Goal: Book appointment/travel/reservation

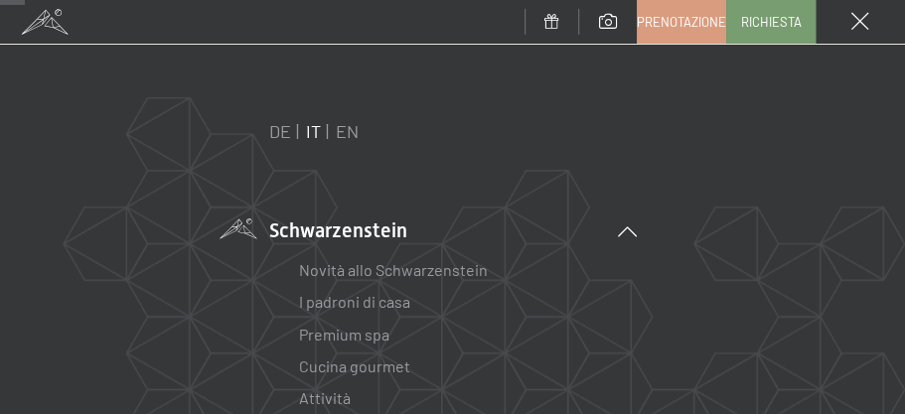
scroll to position [463, 0]
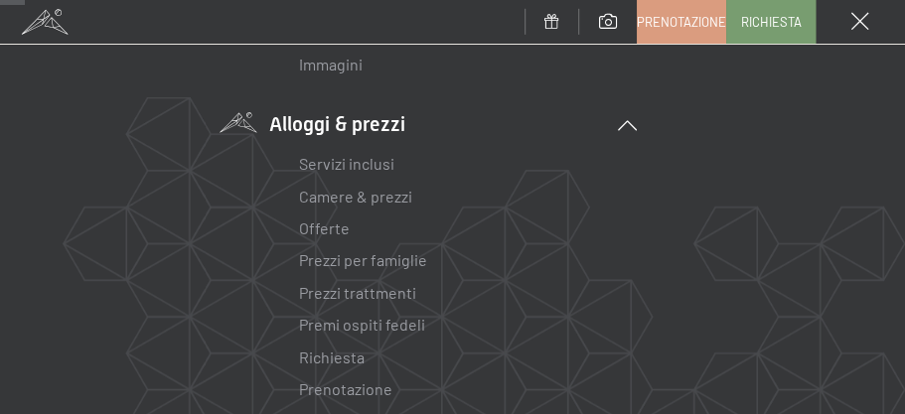
click at [336, 227] on link "Offerte" at bounding box center [324, 227] width 51 height 19
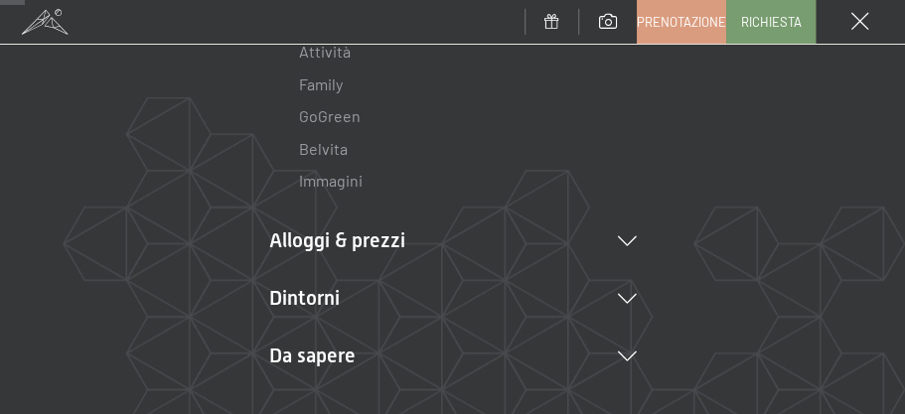
scroll to position [81, 0]
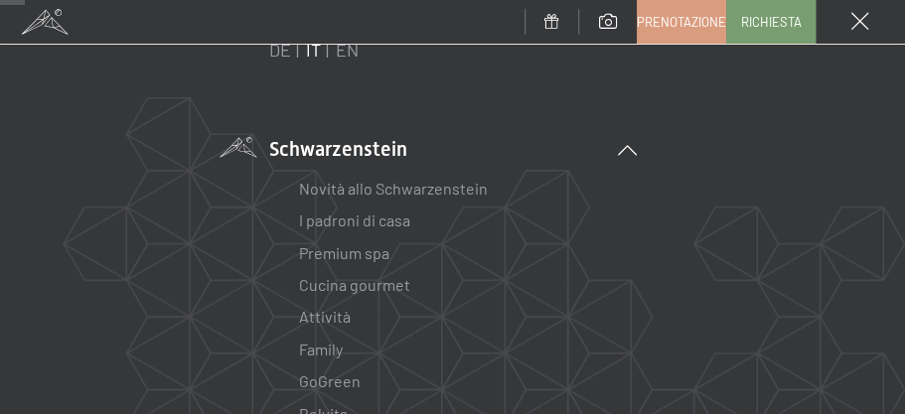
click at [622, 147] on icon at bounding box center [627, 150] width 19 height 10
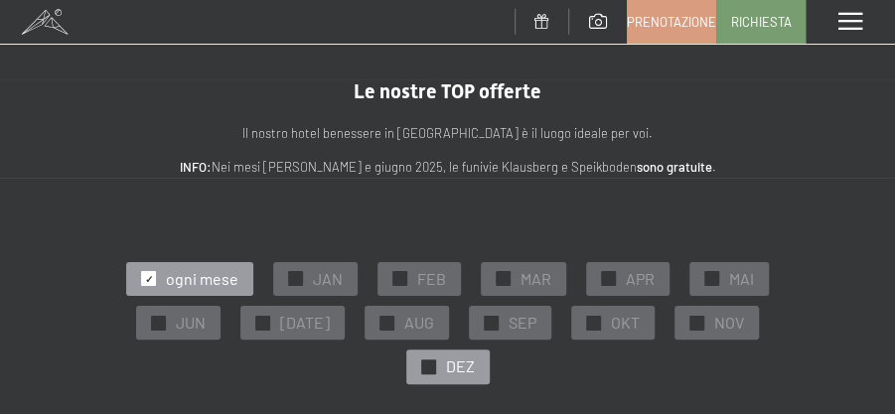
click at [490, 350] on div "✓ DEZ" at bounding box center [447, 367] width 83 height 34
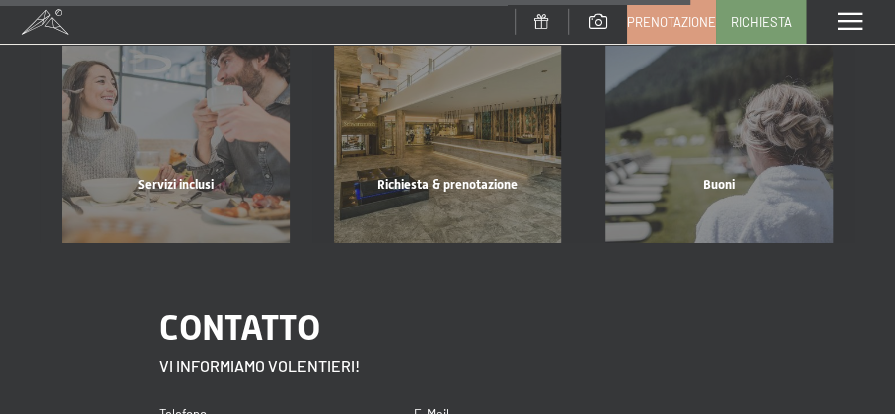
scroll to position [2052, 0]
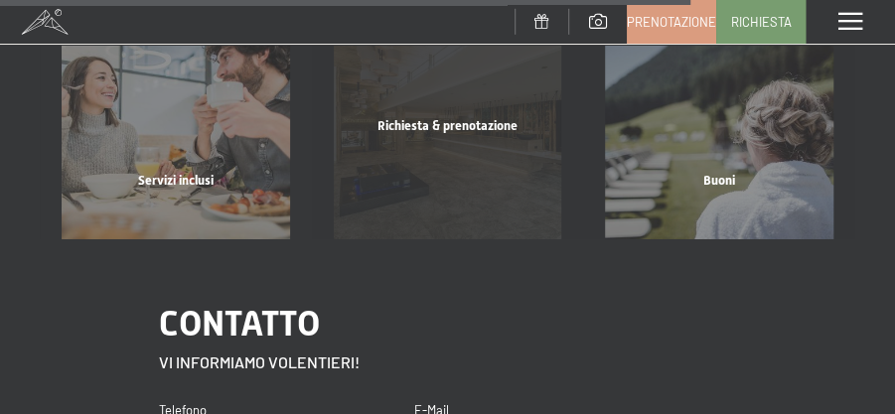
click at [420, 132] on div "Richiesta & prenotazione" at bounding box center [448, 151] width 272 height 68
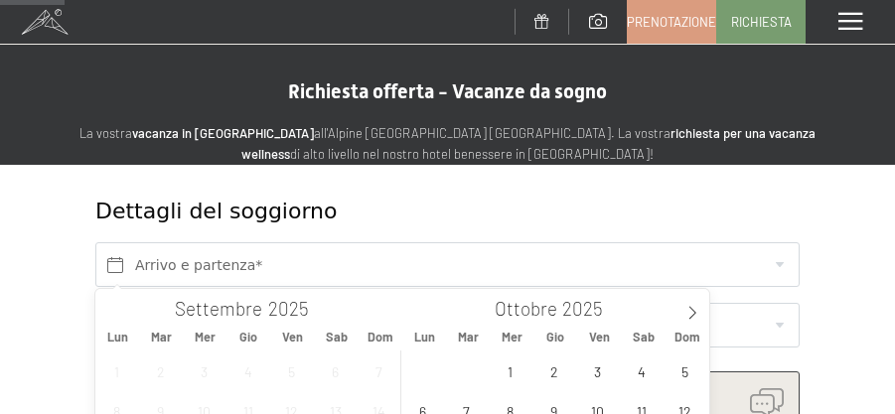
click at [689, 306] on icon at bounding box center [692, 313] width 14 height 14
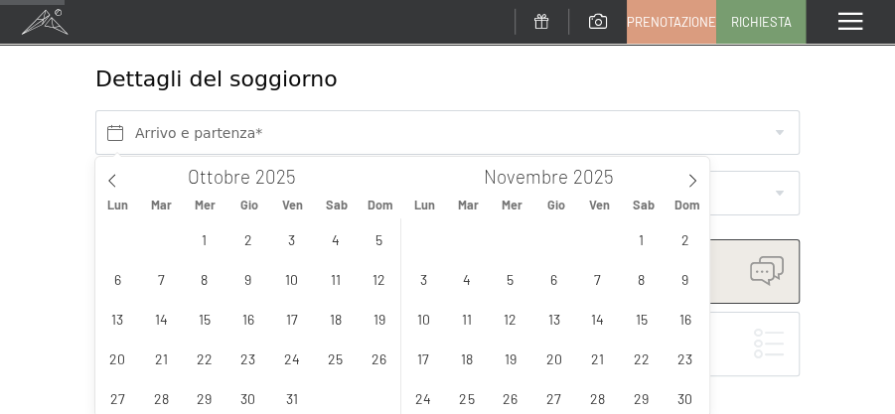
click at [689, 180] on icon at bounding box center [692, 181] width 14 height 14
click at [600, 238] on span "5" at bounding box center [597, 238] width 39 height 39
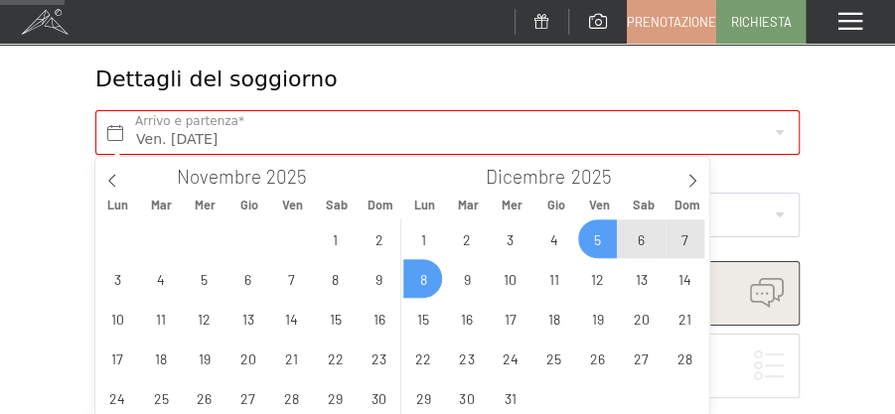
click at [420, 283] on span "8" at bounding box center [422, 278] width 39 height 39
type input "Ven. 05/12/2025 - Lun. 08/12/2025"
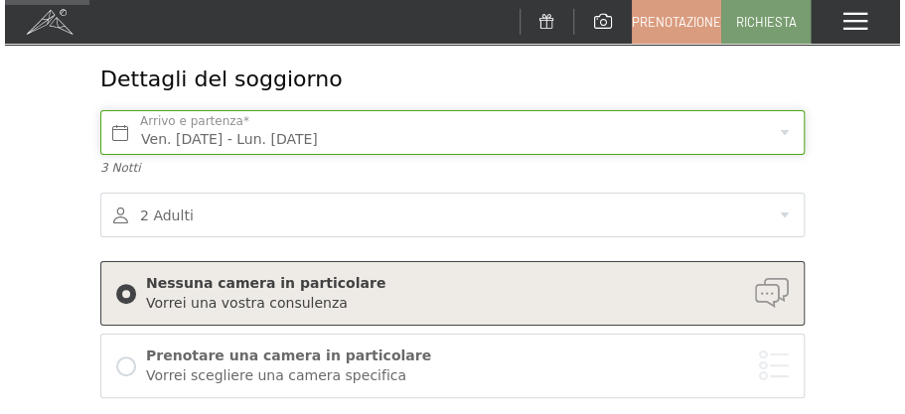
scroll to position [199, 0]
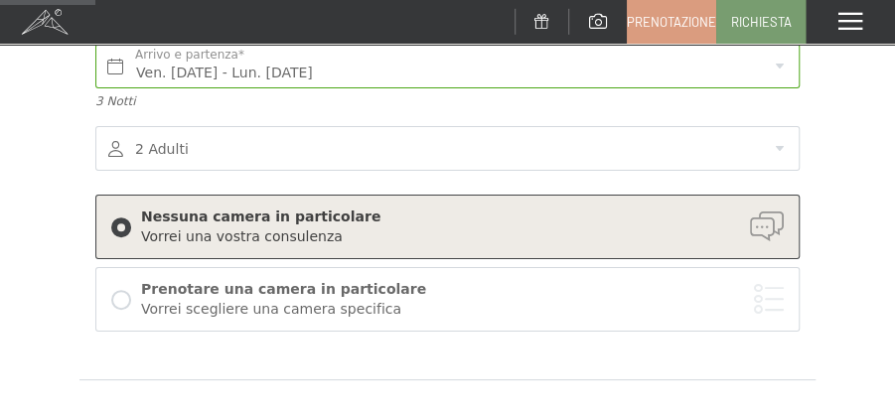
click at [247, 290] on div "Prenotare una camera in particolare" at bounding box center [462, 290] width 643 height 20
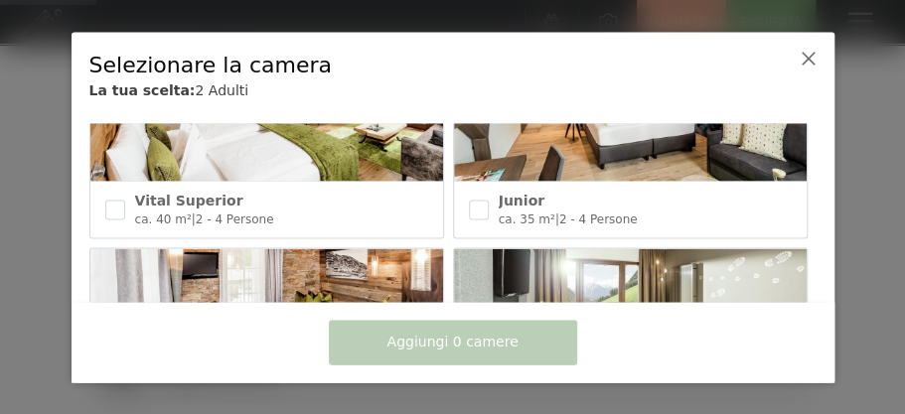
scroll to position [860, 0]
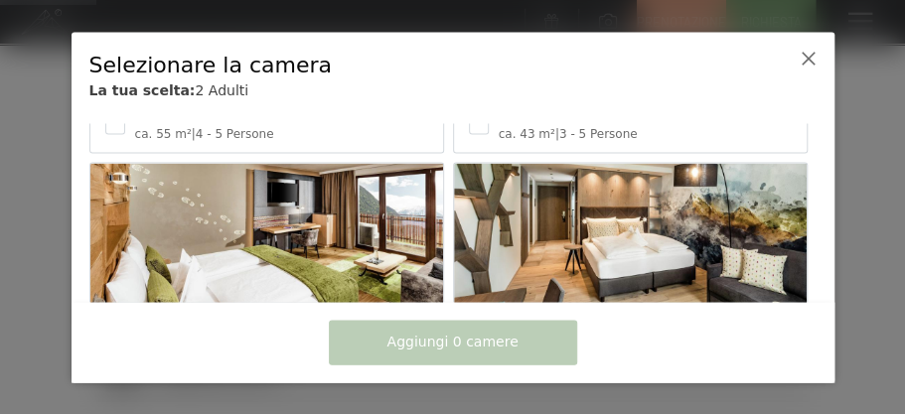
click at [540, 240] on img at bounding box center [630, 239] width 353 height 151
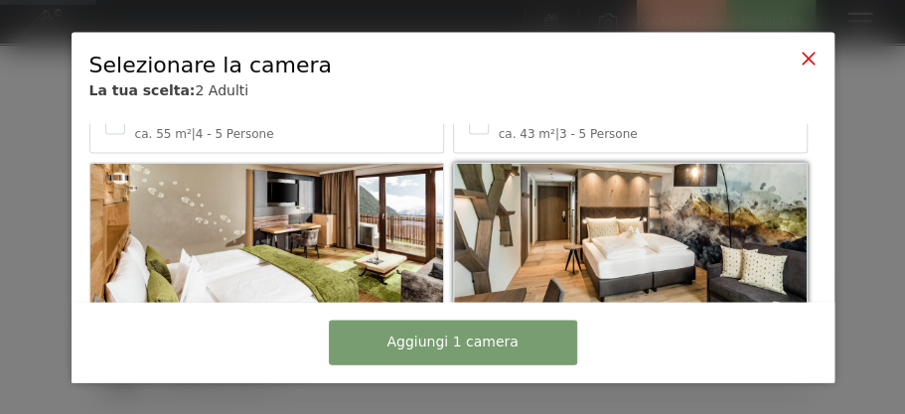
click at [803, 58] on icon at bounding box center [807, 58] width 16 height 16
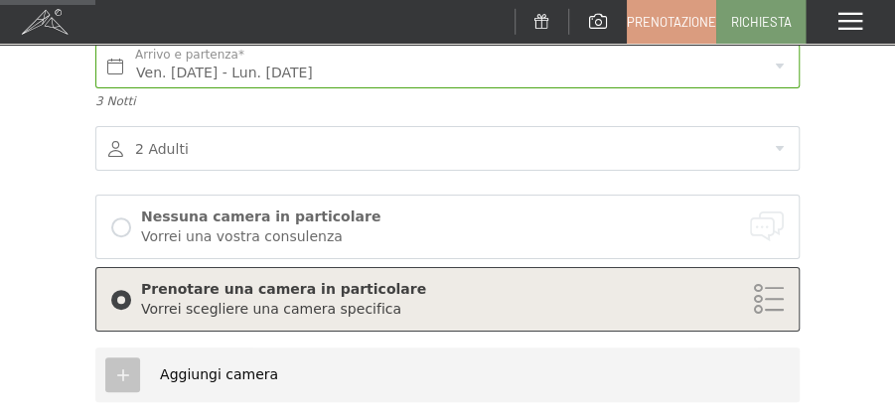
click at [312, 312] on div "Vorrei scegliere una camera specifica" at bounding box center [462, 310] width 643 height 20
checkbox input "false"
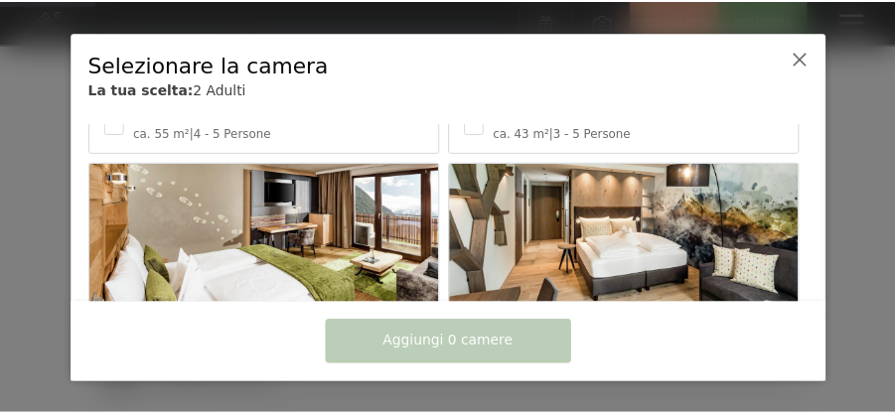
scroll to position [927, 0]
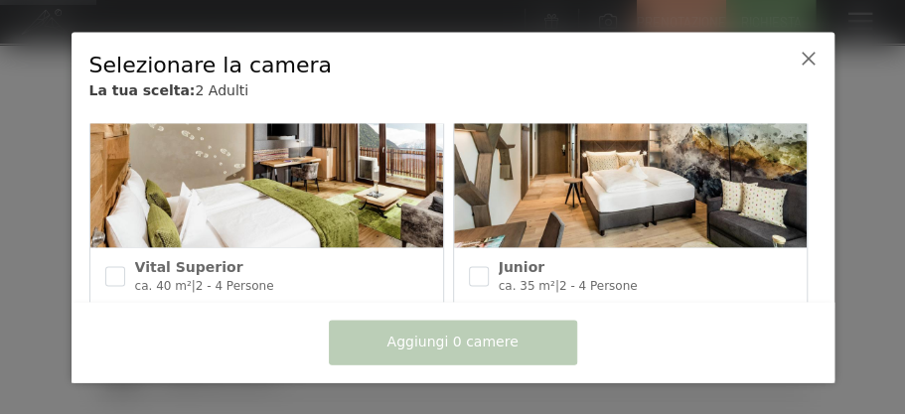
click at [265, 188] on img at bounding box center [266, 172] width 353 height 151
checkbox input "true"
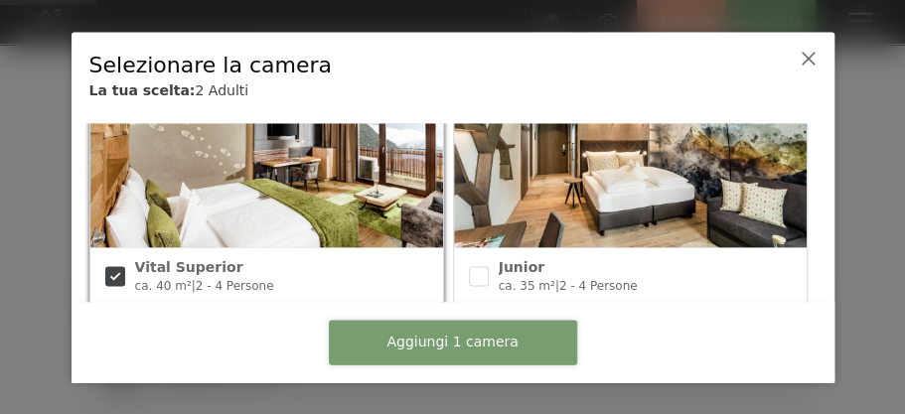
click at [394, 338] on span "Aggiungi 1 camera" at bounding box center [451, 343] width 131 height 20
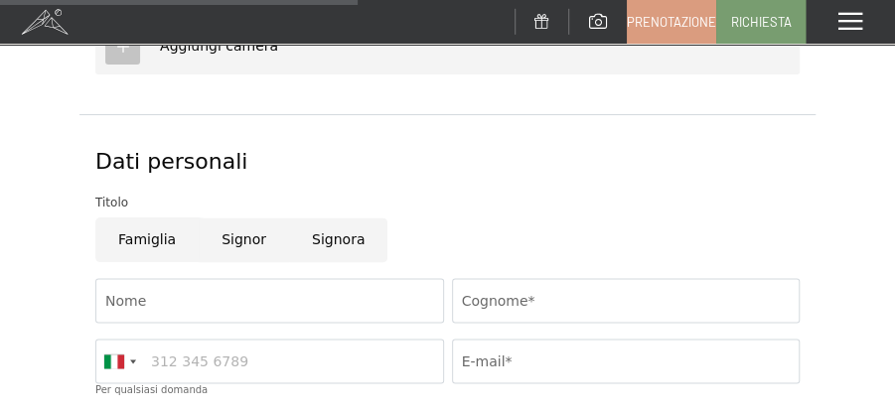
click at [167, 241] on input "Famiglia" at bounding box center [146, 239] width 103 height 45
radio input "true"
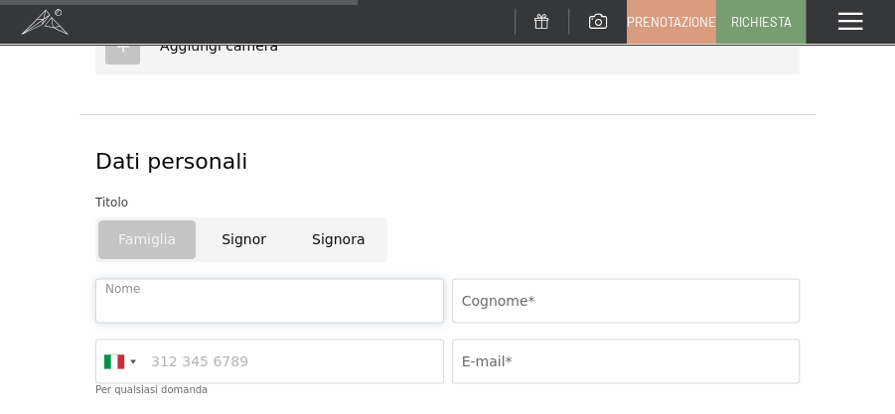
click at [180, 302] on input "Nome" at bounding box center [269, 300] width 349 height 45
type input "Riccardo"
type input "Broetto"
type input "0499902302"
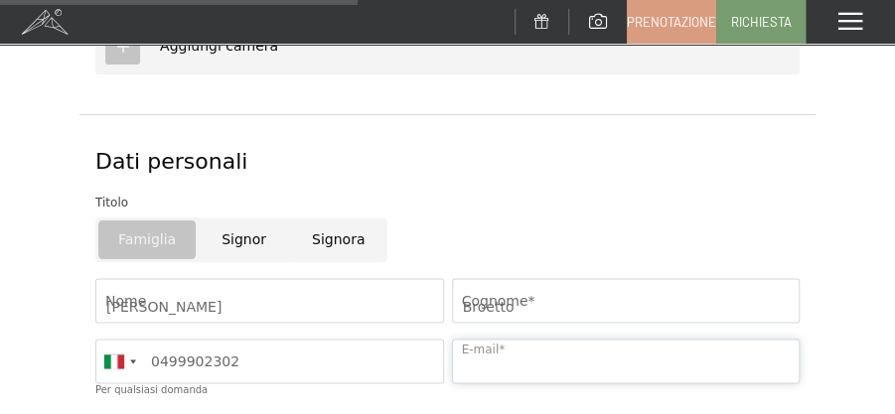
type input "riccardo.broetto@libero.it"
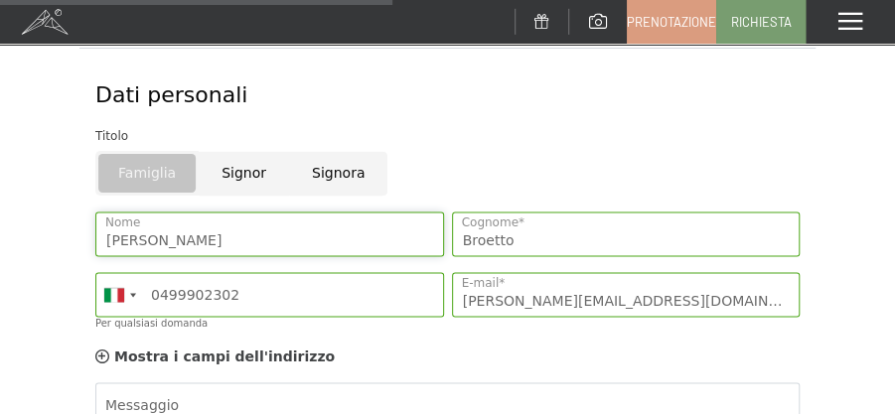
scroll to position [1059, 0]
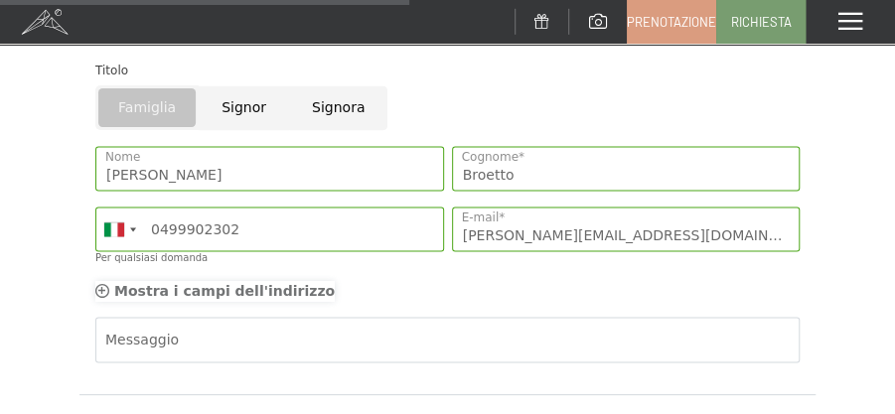
click at [236, 288] on span "Mostra i campi dell'indirizzo" at bounding box center [224, 290] width 220 height 16
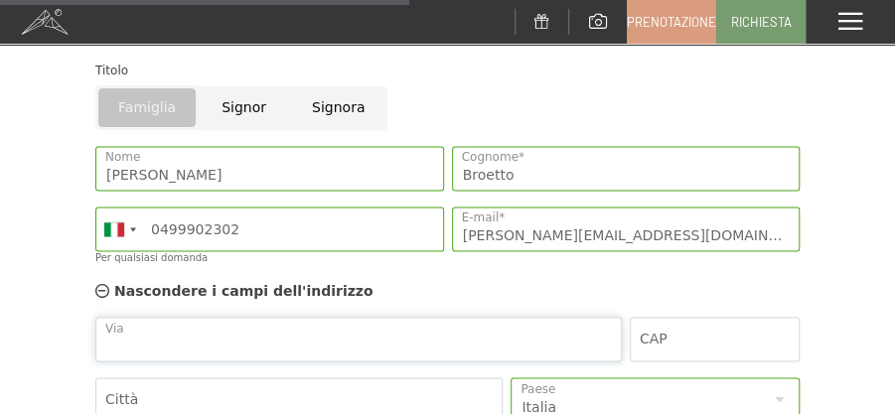
click at [224, 334] on input "Via" at bounding box center [358, 339] width 526 height 45
type input "San Pancrazio 4"
type input "35030"
type input "Cervarese Santa Croce (PD)"
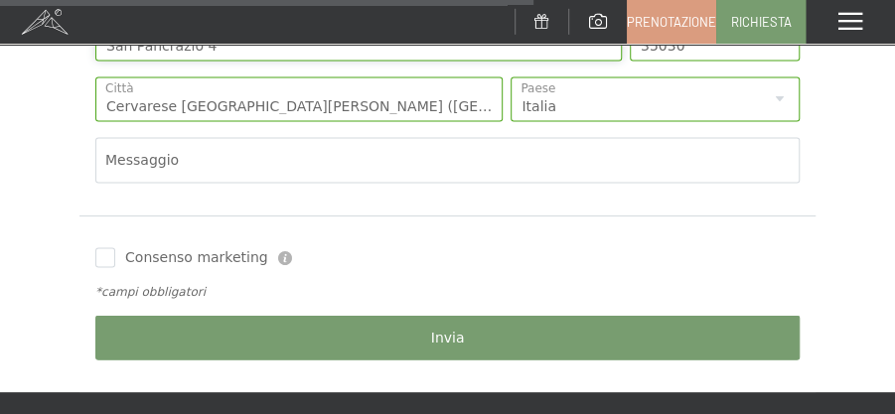
scroll to position [1456, 0]
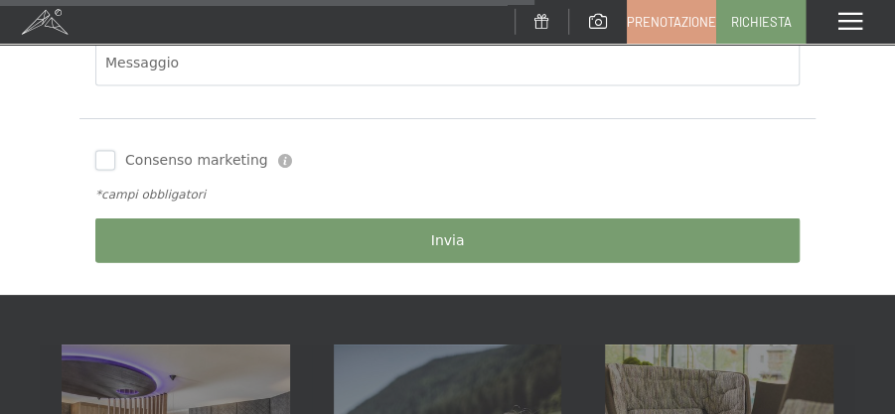
click at [98, 157] on input "Consenso marketing" at bounding box center [105, 161] width 20 height 20
checkbox input "true"
click at [440, 238] on span "Invia" at bounding box center [448, 241] width 34 height 20
